Goal: Information Seeking & Learning: Find contact information

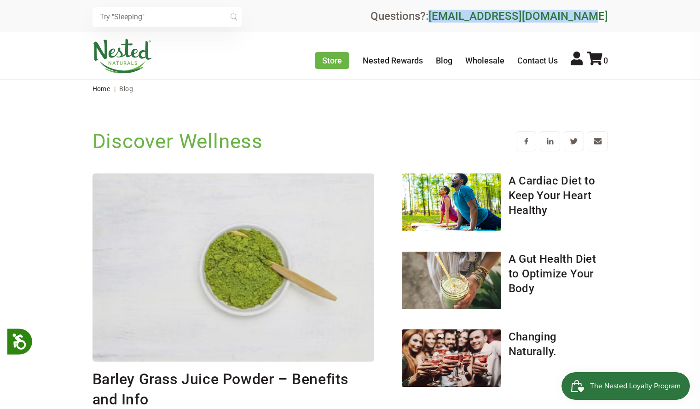
drag, startPoint x: 627, startPoint y: 16, endPoint x: 463, endPoint y: 19, distance: 164.3
click at [463, 19] on div "× Recommended Products Previous 150 4.9 LUNA Gentle Sleep Supplement $21.95 Add…" at bounding box center [350, 16] width 700 height 32
copy link "[EMAIL_ADDRESS][DOMAIN_NAME]"
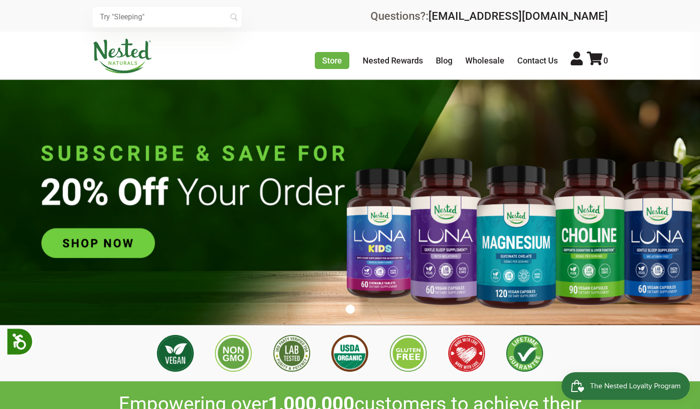
scroll to position [0, 2748]
click at [443, 62] on link "Blog" at bounding box center [444, 61] width 17 height 10
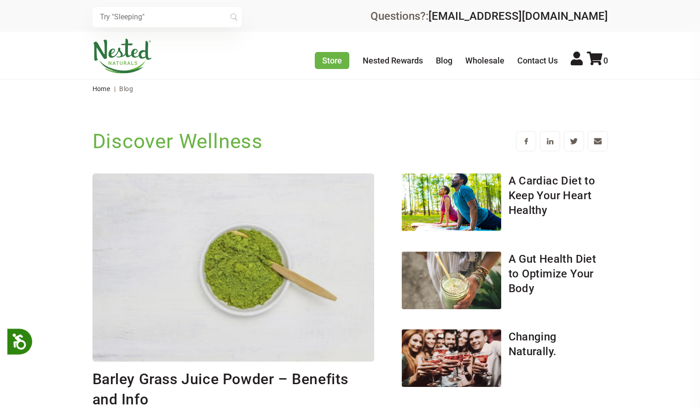
drag, startPoint x: 649, startPoint y: 10, endPoint x: 461, endPoint y: 18, distance: 187.9
click at [461, 18] on div "× Recommended Products Previous 150 4.9 LUNA Gentle Sleep Supplement $21.95 Add…" at bounding box center [350, 16] width 700 height 32
copy link "[EMAIL_ADDRESS][DOMAIN_NAME]"
